Goal: Find specific page/section: Find specific page/section

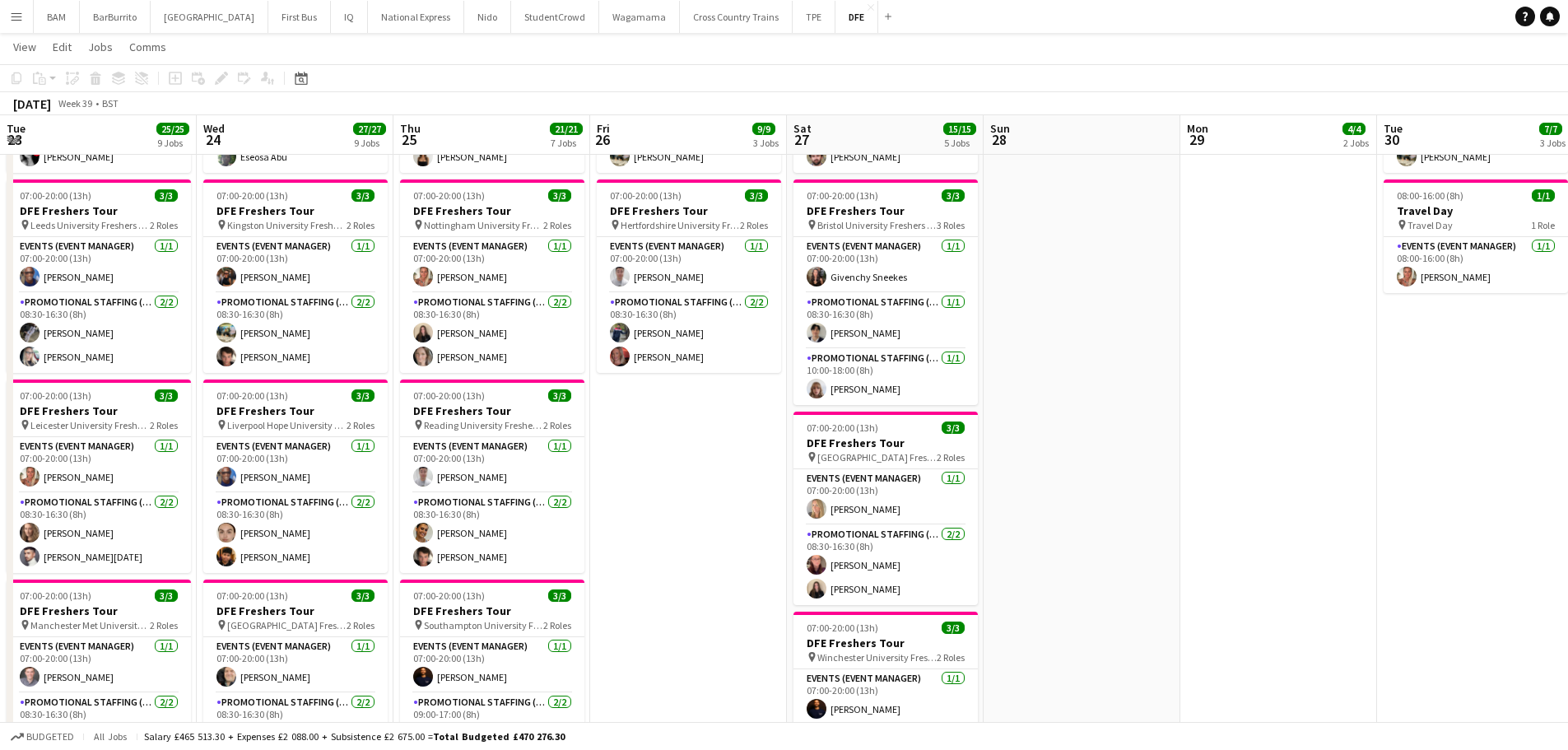
scroll to position [0, 555]
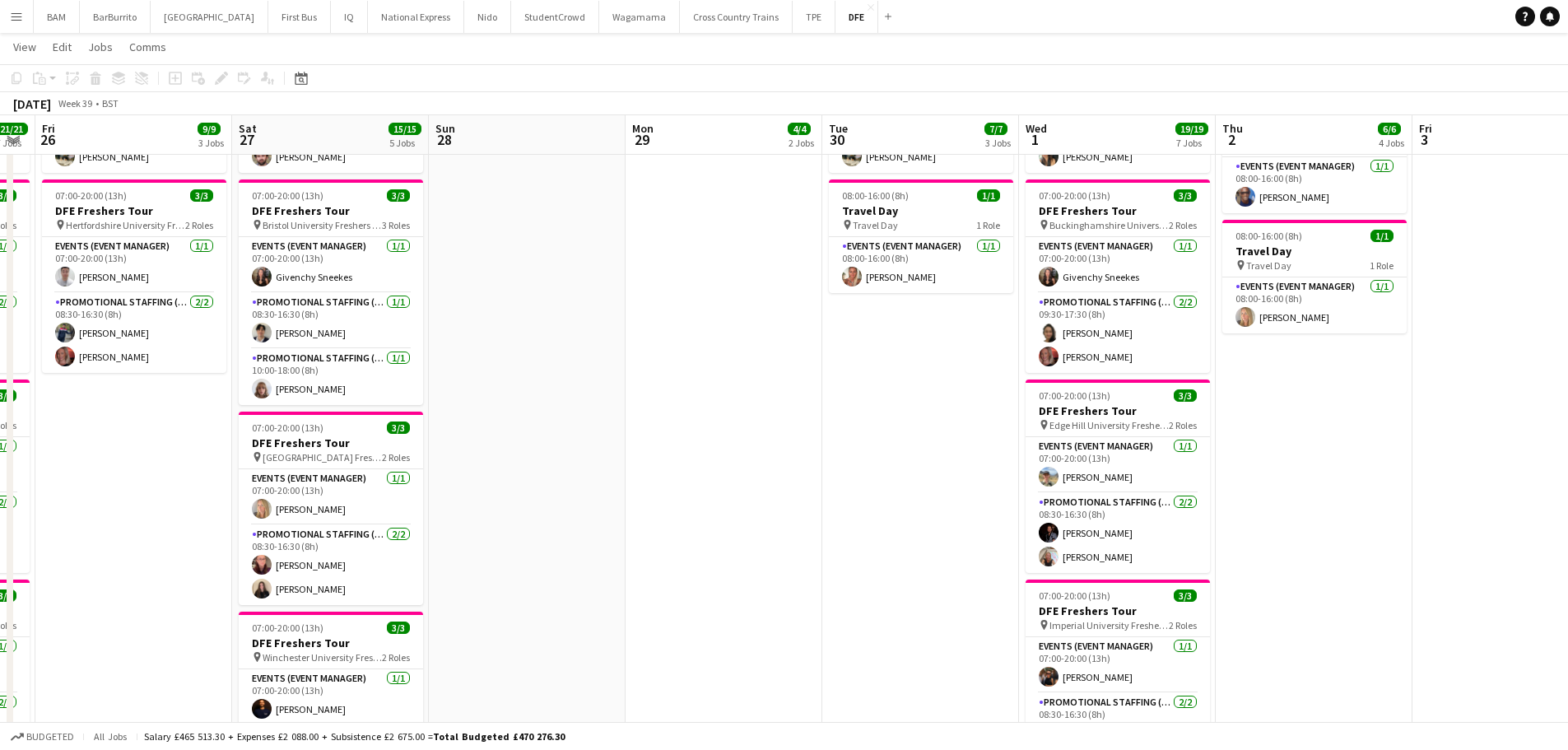
drag, startPoint x: 21, startPoint y: 21, endPoint x: 51, endPoint y: 62, distance: 50.8
click at [21, 21] on app-icon "Menu" at bounding box center [16, 16] width 13 height 13
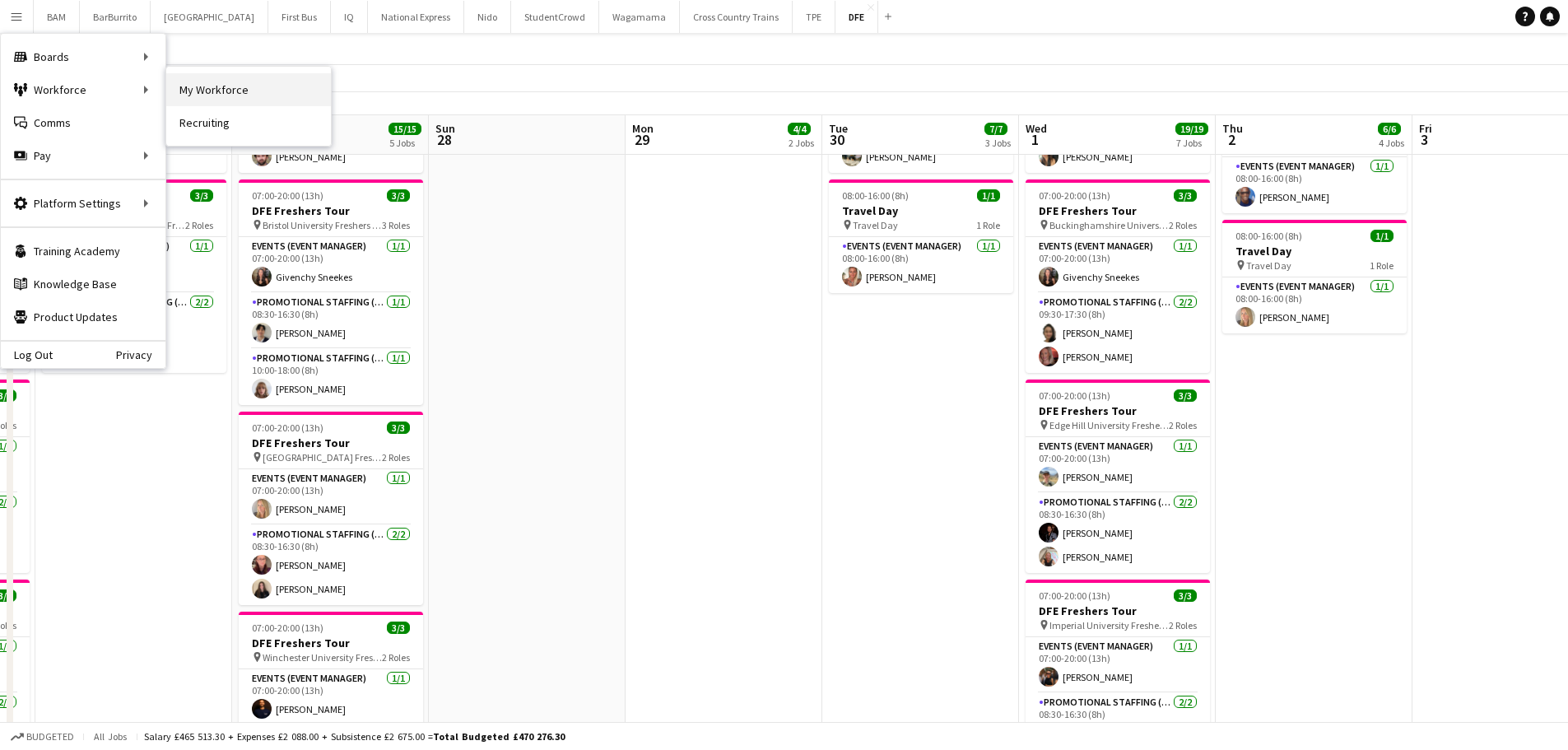
click at [236, 83] on link "My Workforce" at bounding box center [249, 89] width 165 height 33
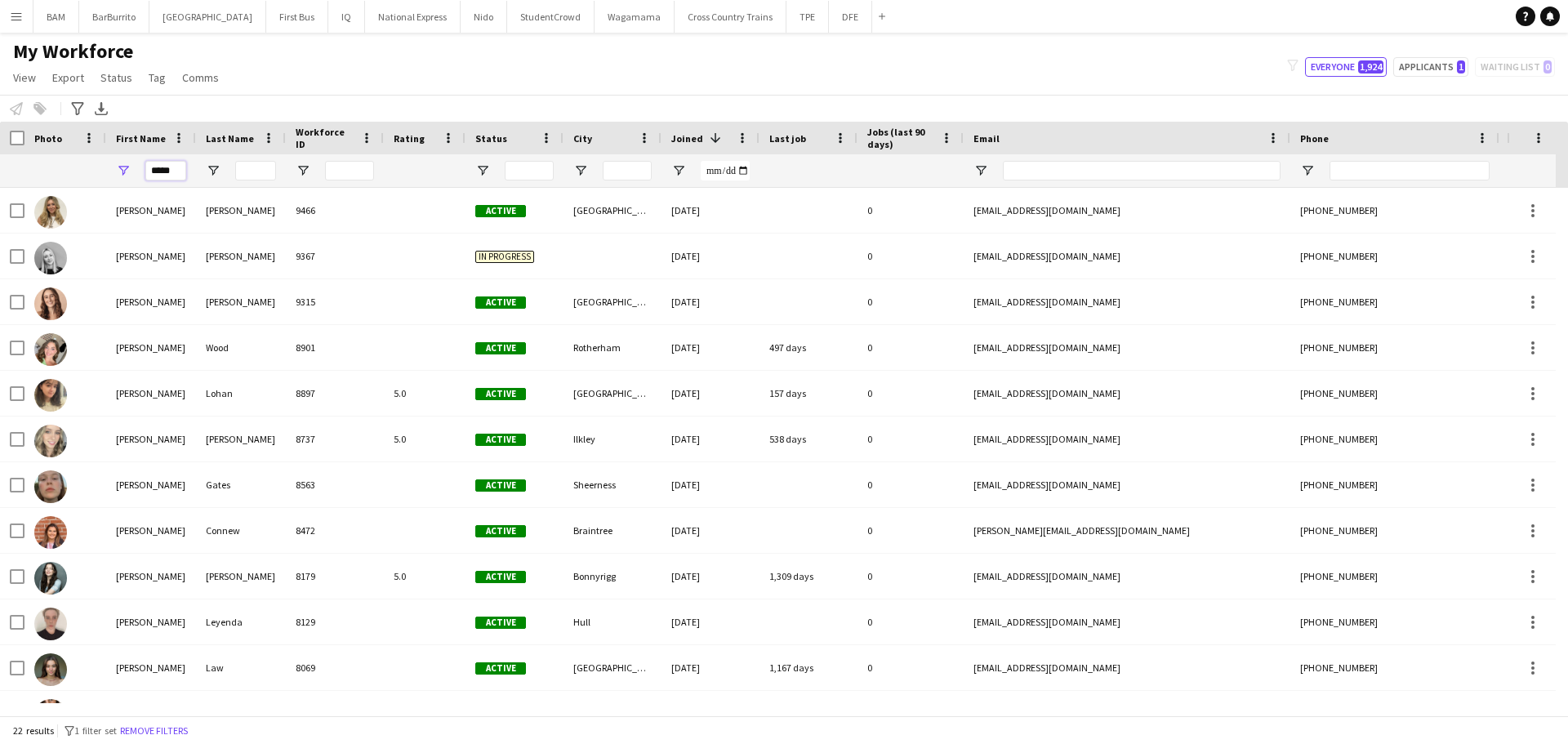
drag, startPoint x: 176, startPoint y: 169, endPoint x: 101, endPoint y: 172, distance: 75.1
click at [89, 175] on div "*****" at bounding box center [885, 170] width 1771 height 32
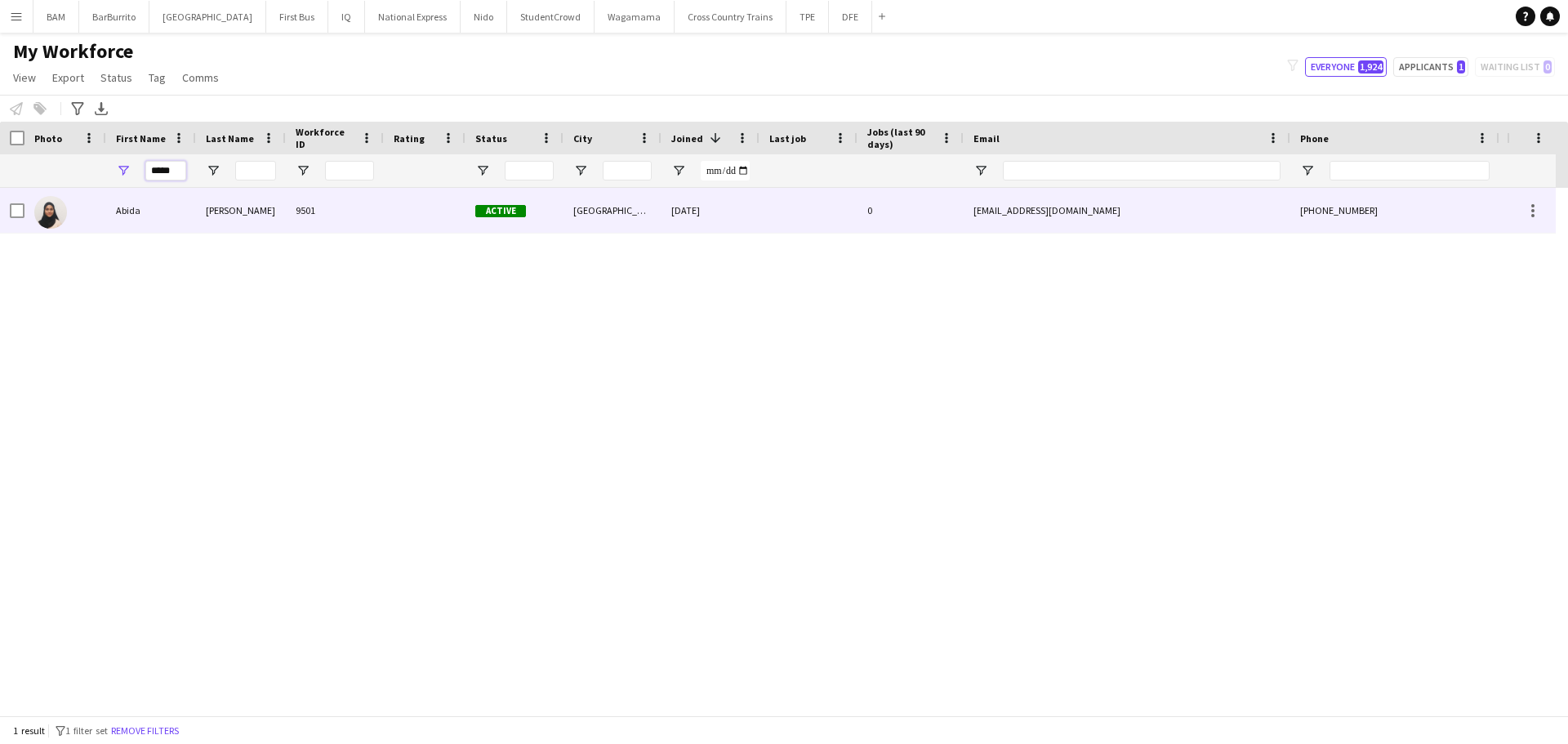
type input "*****"
click at [200, 209] on div "[PERSON_NAME]" at bounding box center [241, 209] width 89 height 45
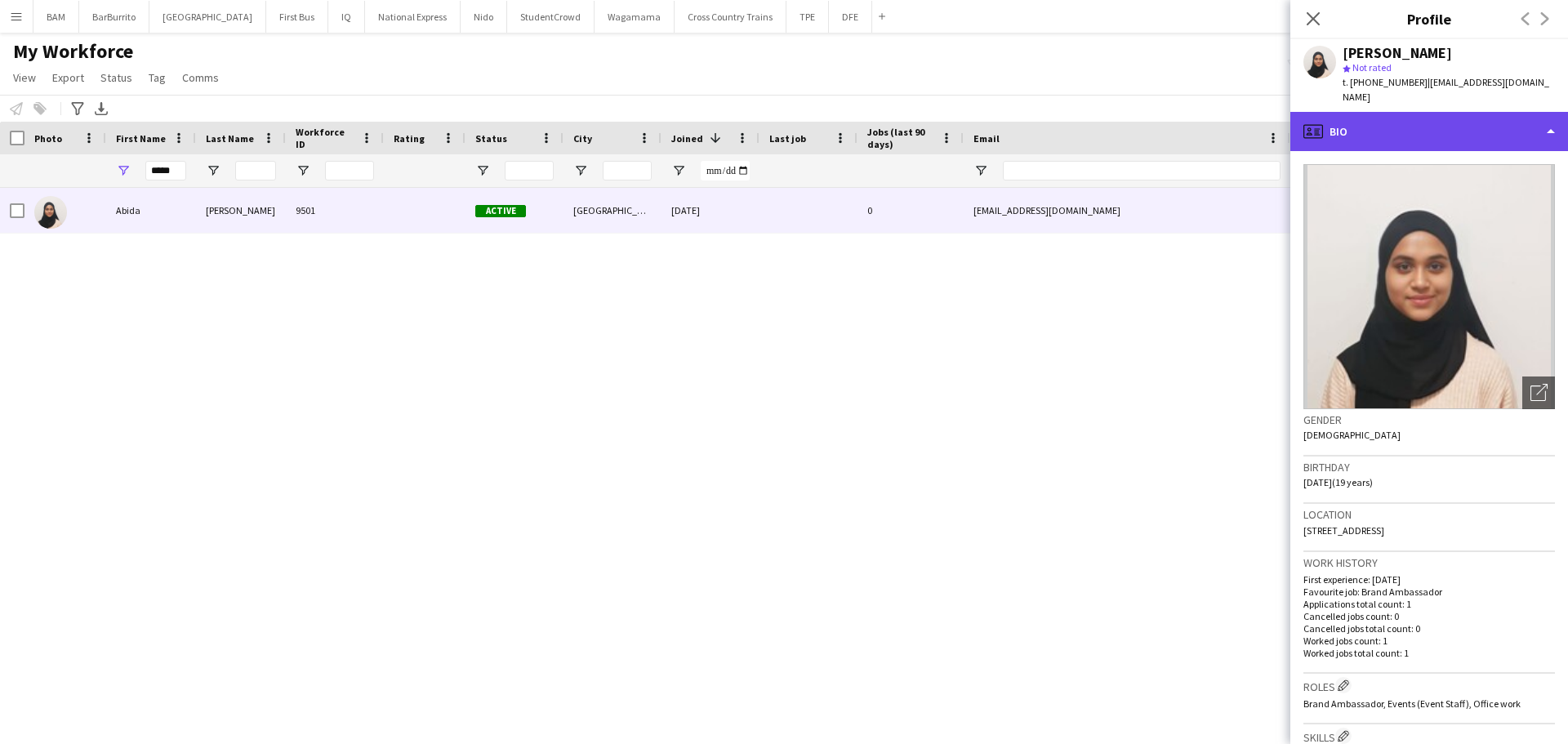
click at [1355, 112] on div "profile Bio" at bounding box center [1429, 131] width 278 height 39
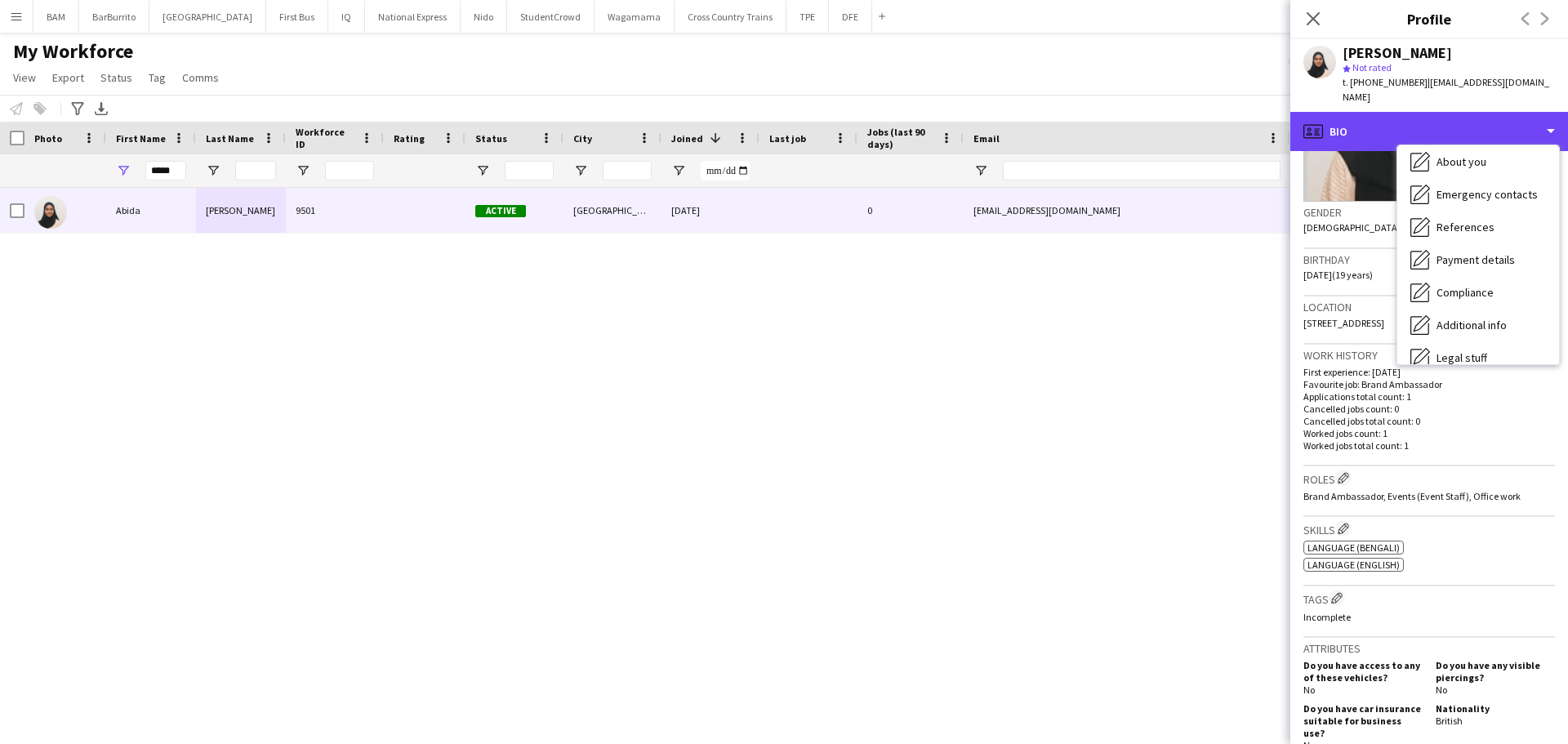
scroll to position [326, 0]
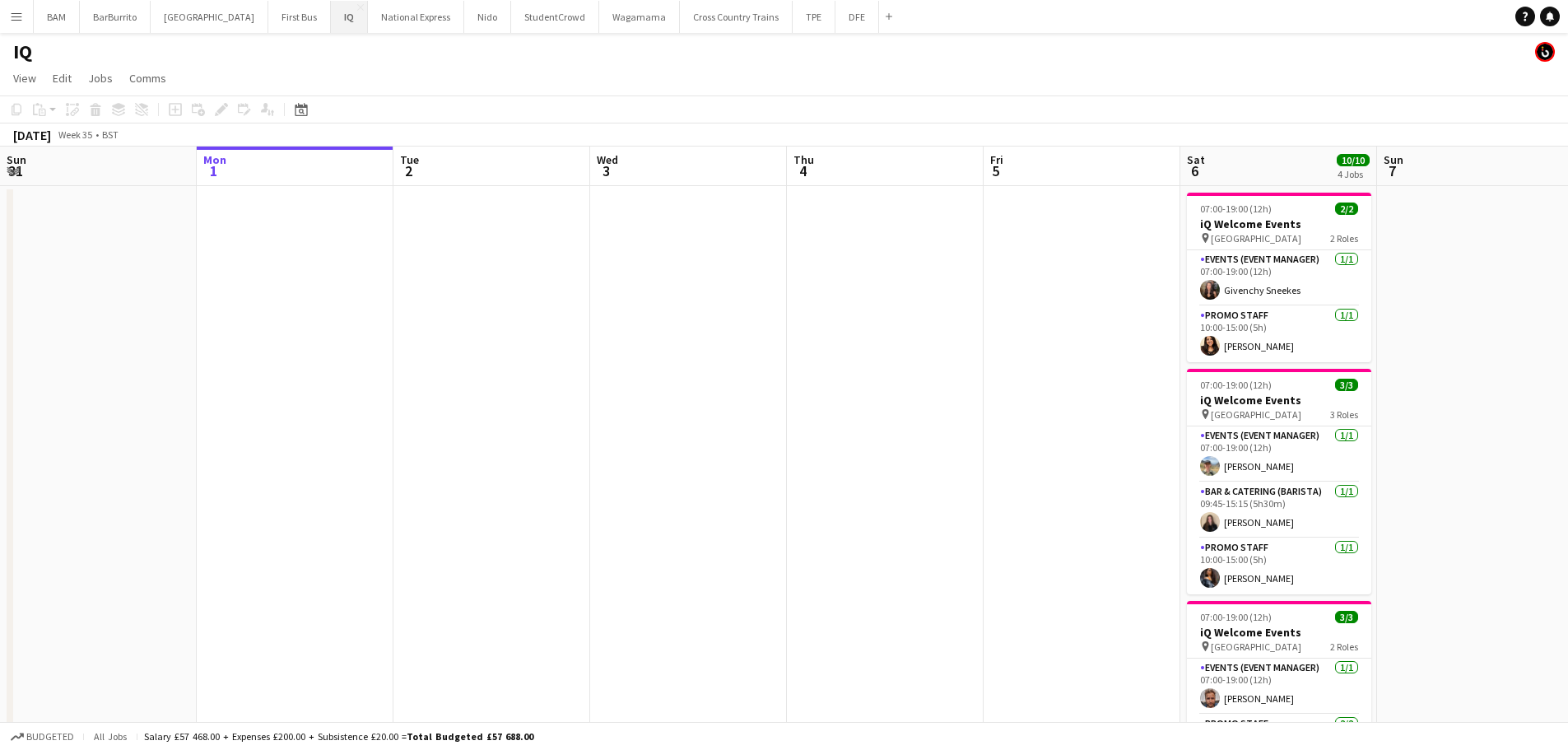
click at [331, 26] on button "IQ Close" at bounding box center [349, 16] width 37 height 32
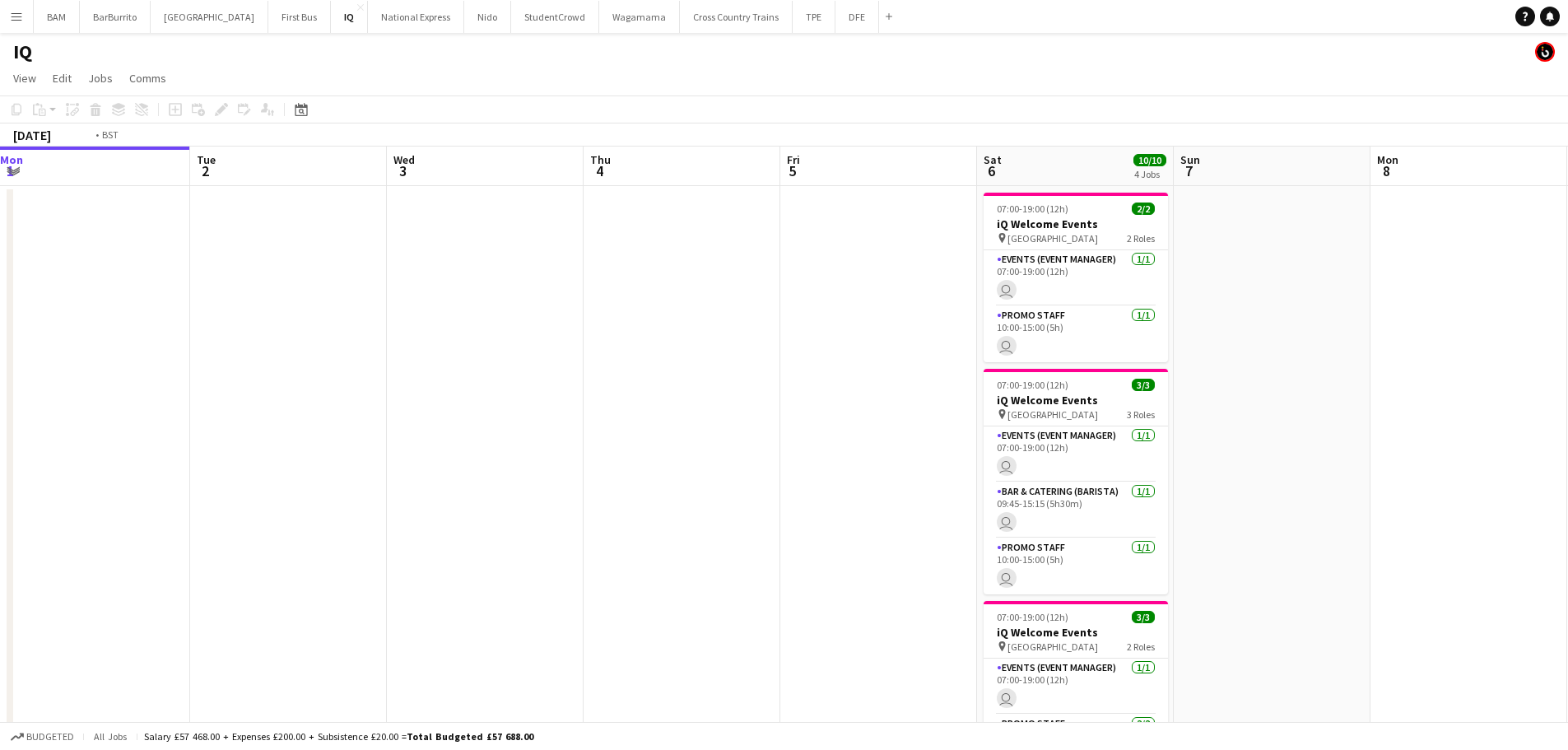
drag, startPoint x: 818, startPoint y: 272, endPoint x: 346, endPoint y: 270, distance: 472.0
click at [346, 270] on app-calendar-viewport "Fri 29 Sat 30 Sun 31 Mon 1 Tue 2 Wed 3 Thu 4 Fri 5 Sat 6 10/10 4 Jobs Sun 7 Mon…" at bounding box center [784, 577] width 1568 height 861
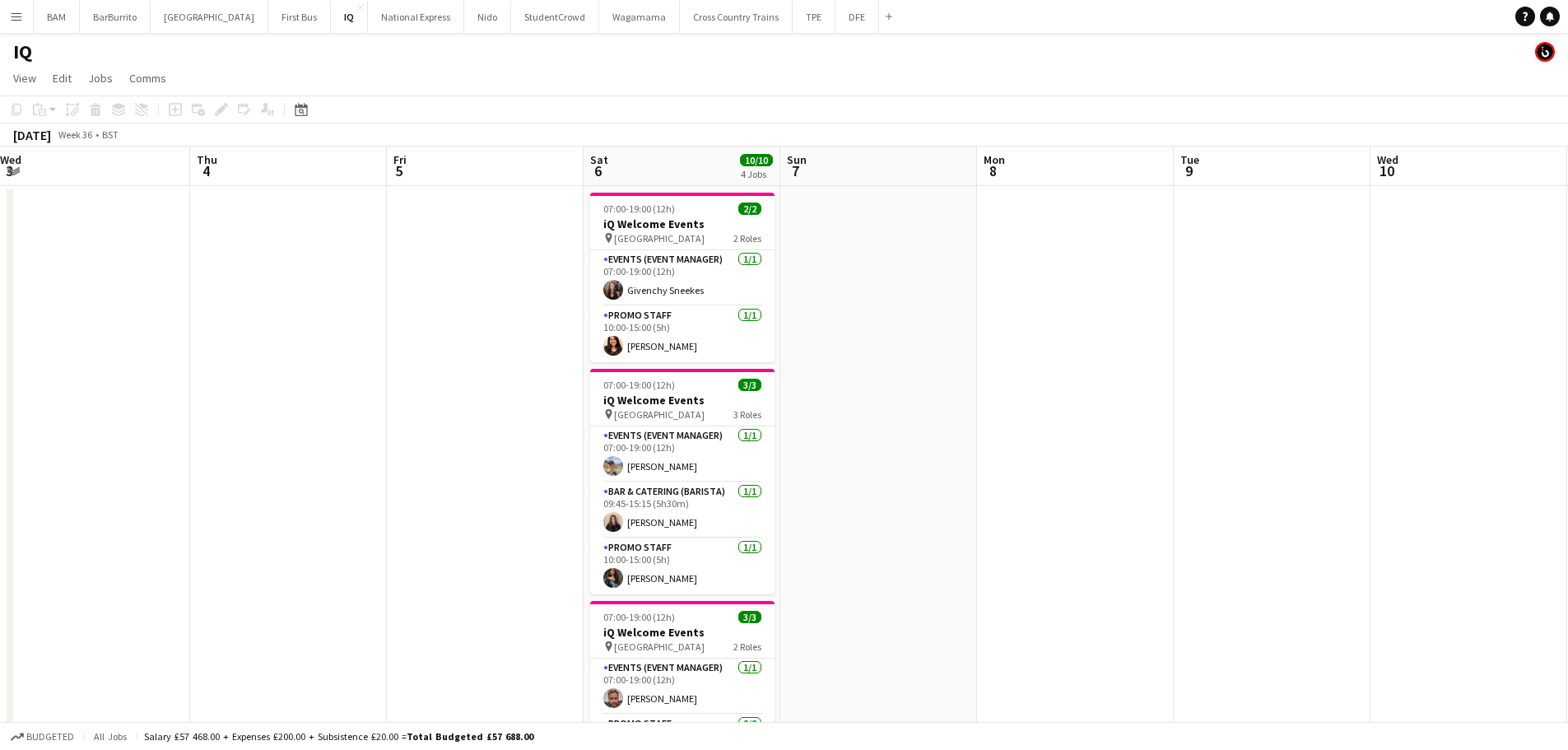
scroll to position [0, 492]
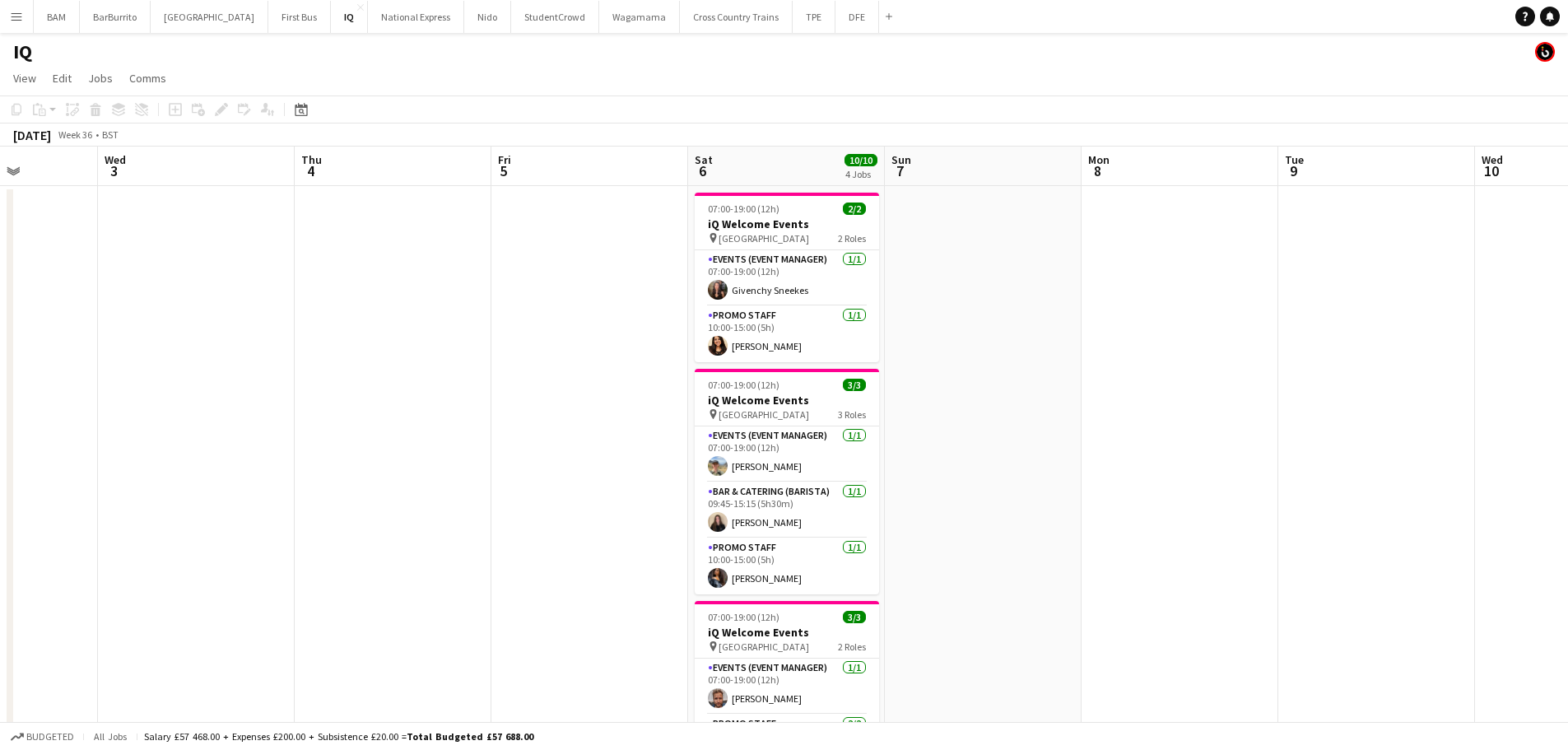
drag, startPoint x: 1057, startPoint y: 317, endPoint x: 967, endPoint y: 319, distance: 90.0
click at [967, 319] on app-calendar-viewport "Sun 31 Mon 1 Tue 2 Wed 3 Thu 4 Fri 5 Sat 6 10/10 4 Jobs Sun 7 Mon 8 Tue 9 Wed 1…" at bounding box center [784, 577] width 1568 height 861
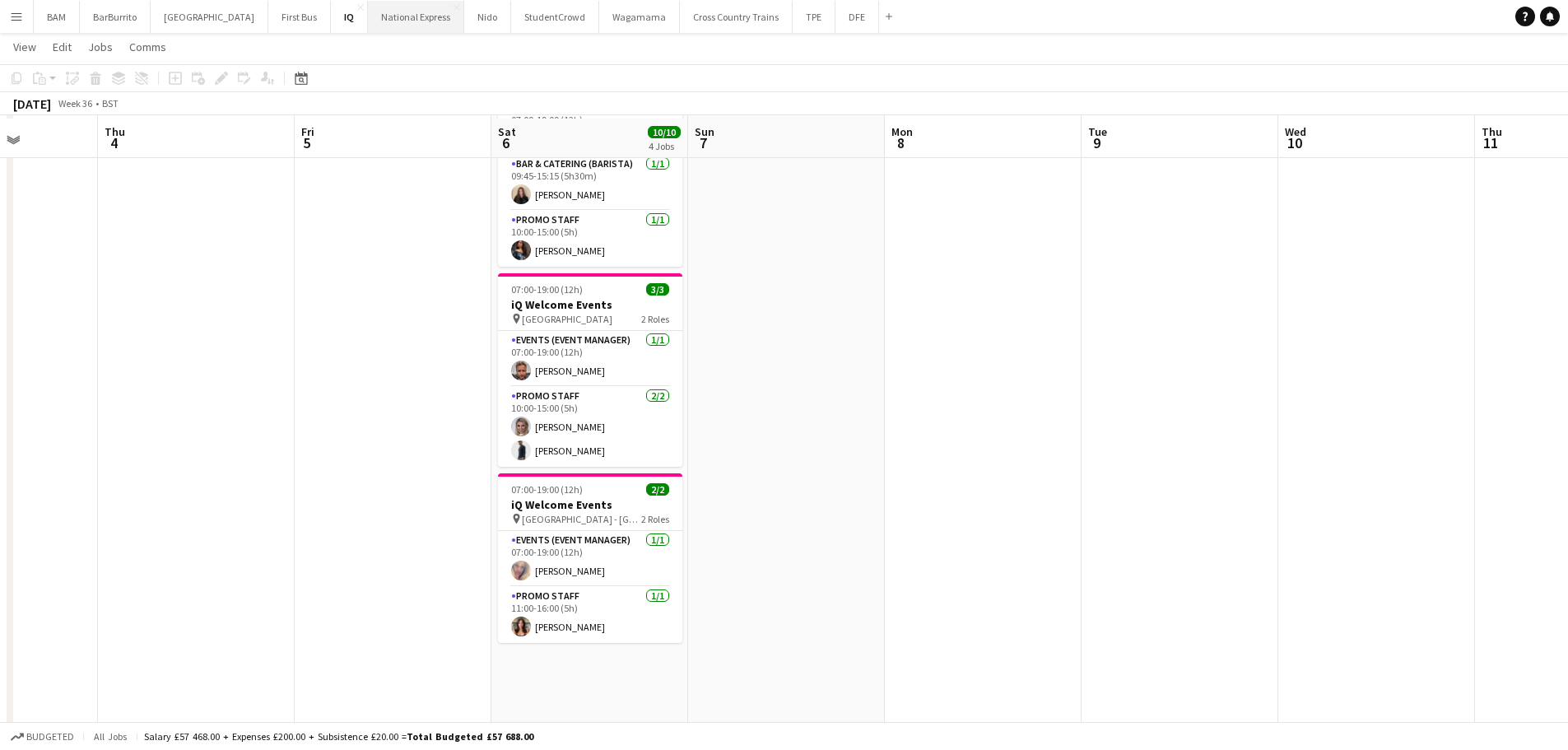
scroll to position [0, 0]
